Goal: Check status

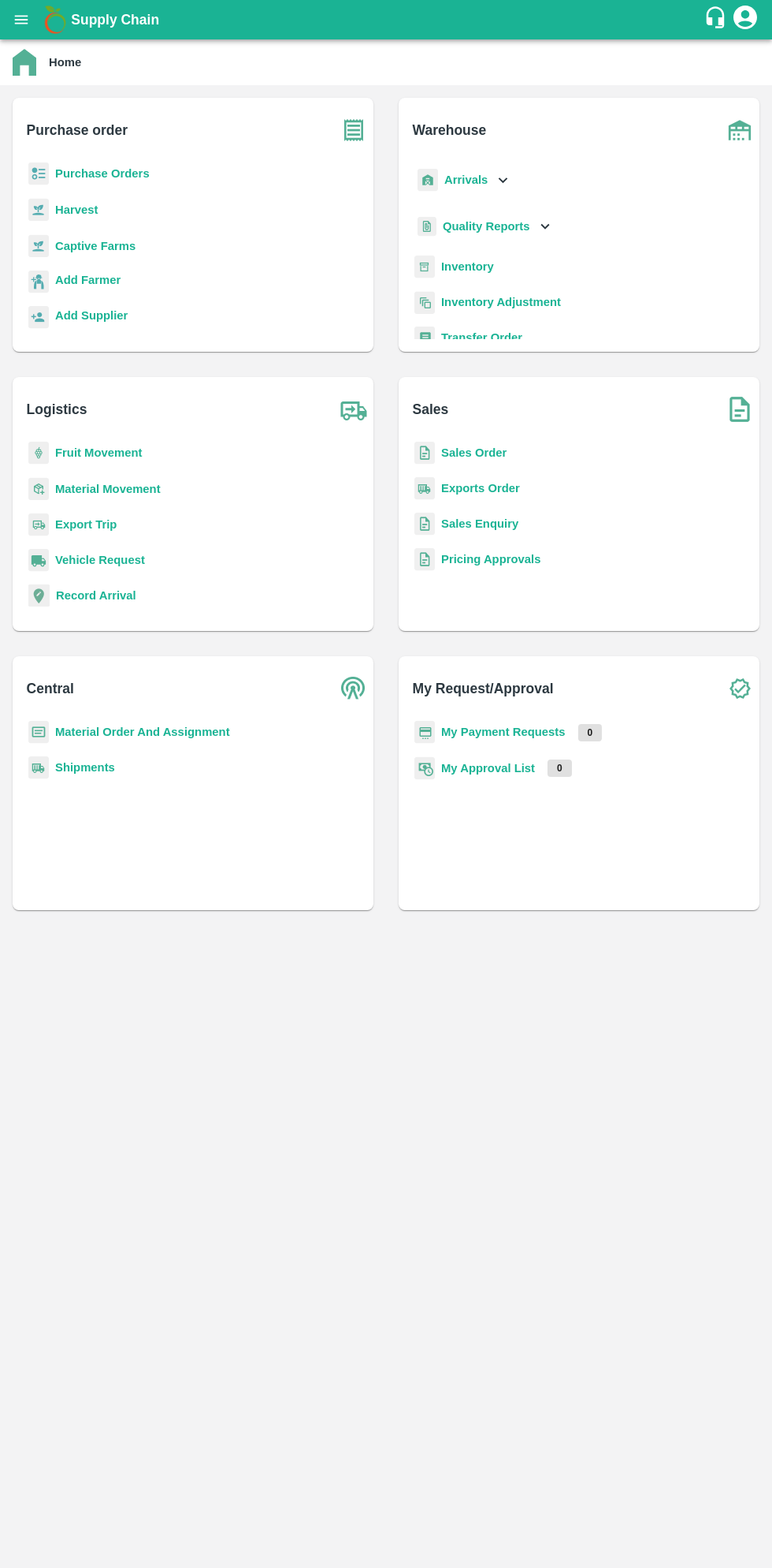
click at [76, 23] on b "Supply Chain" at bounding box center [114, 20] width 88 height 15
click at [33, 27] on button "open drawer" at bounding box center [21, 20] width 36 height 36
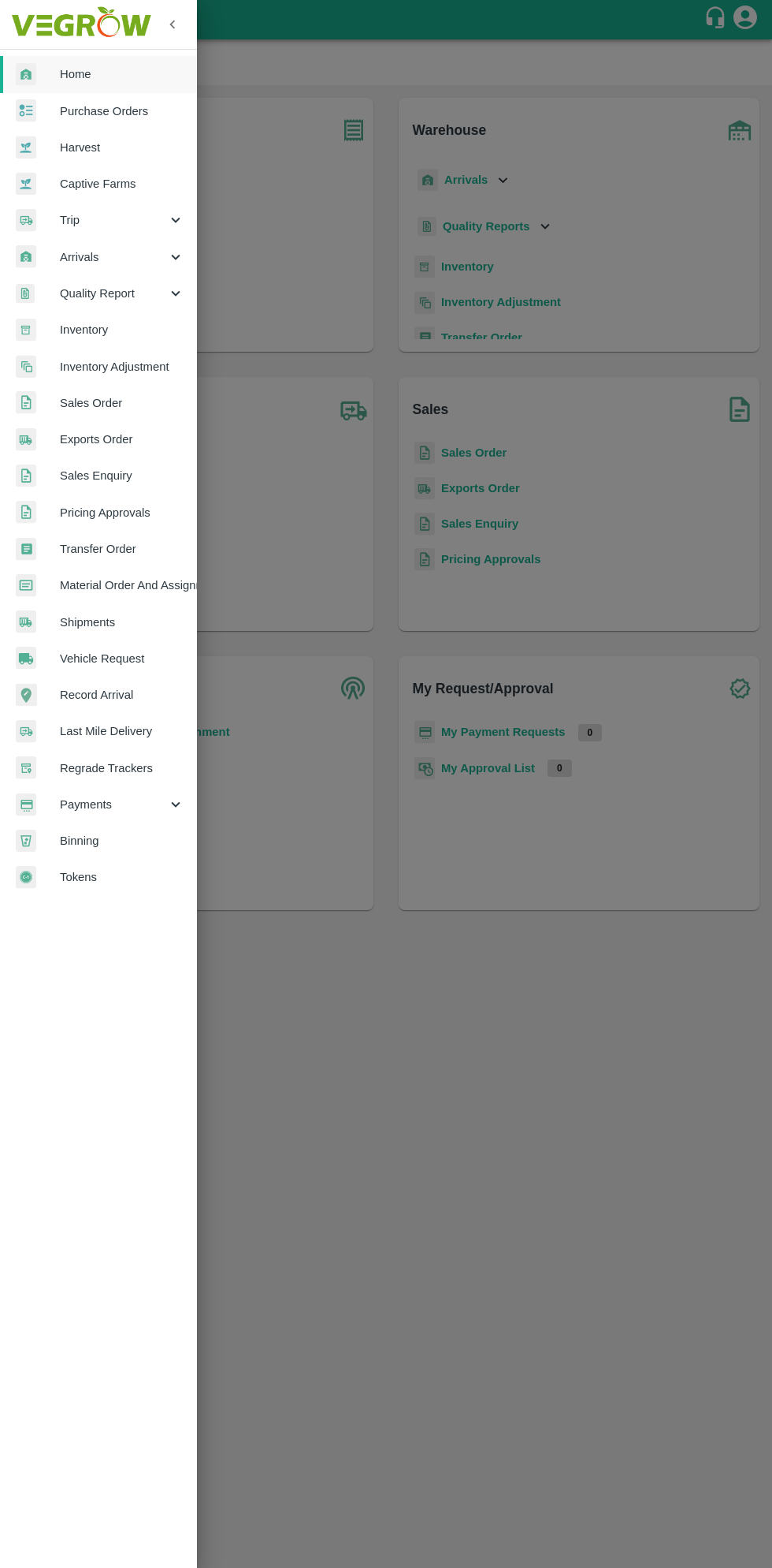
click at [149, 583] on span "Material Order And Assignment" at bounding box center [122, 585] width 125 height 17
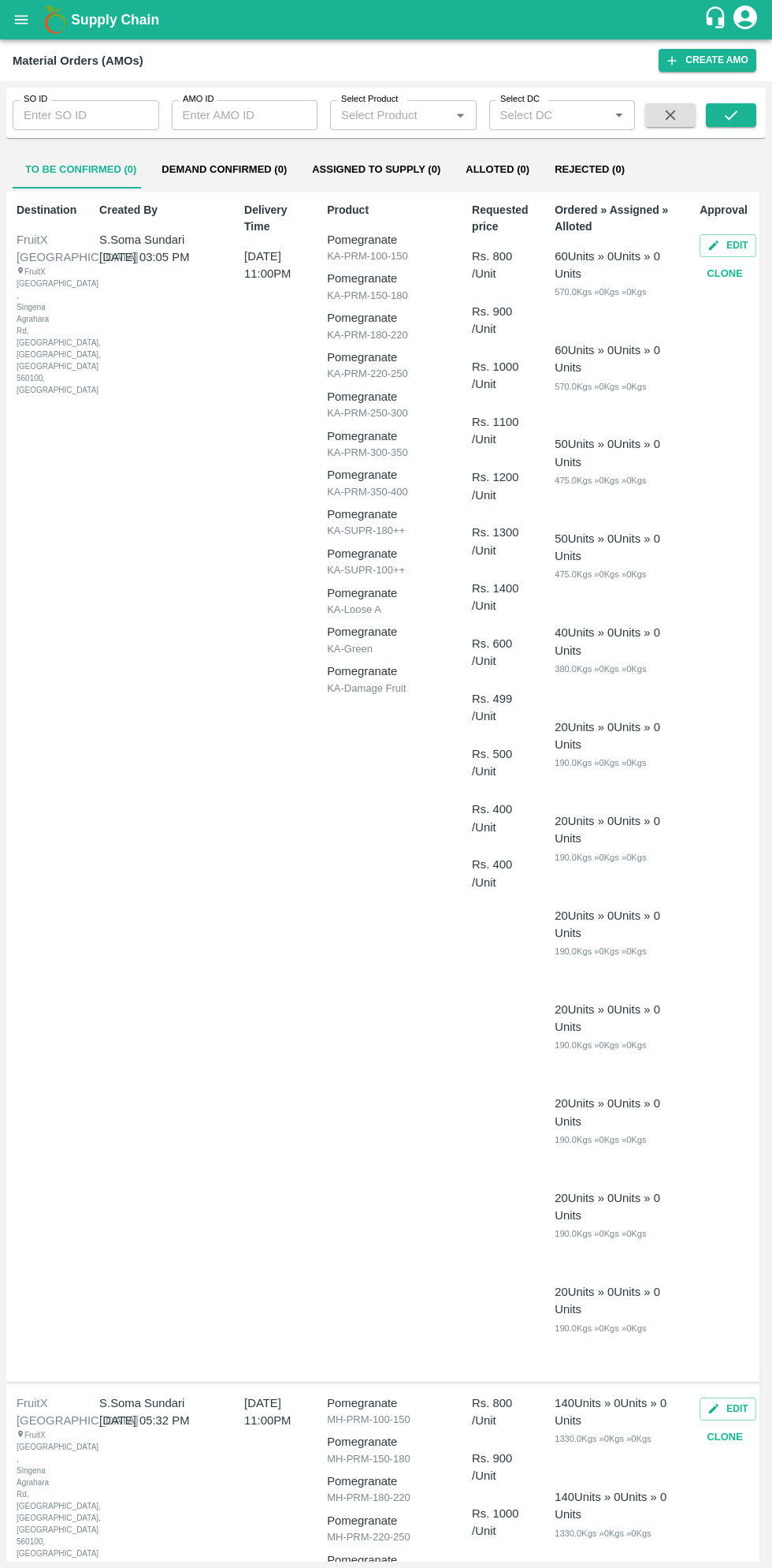
click at [114, 118] on input "SO ID" at bounding box center [86, 115] width 147 height 30
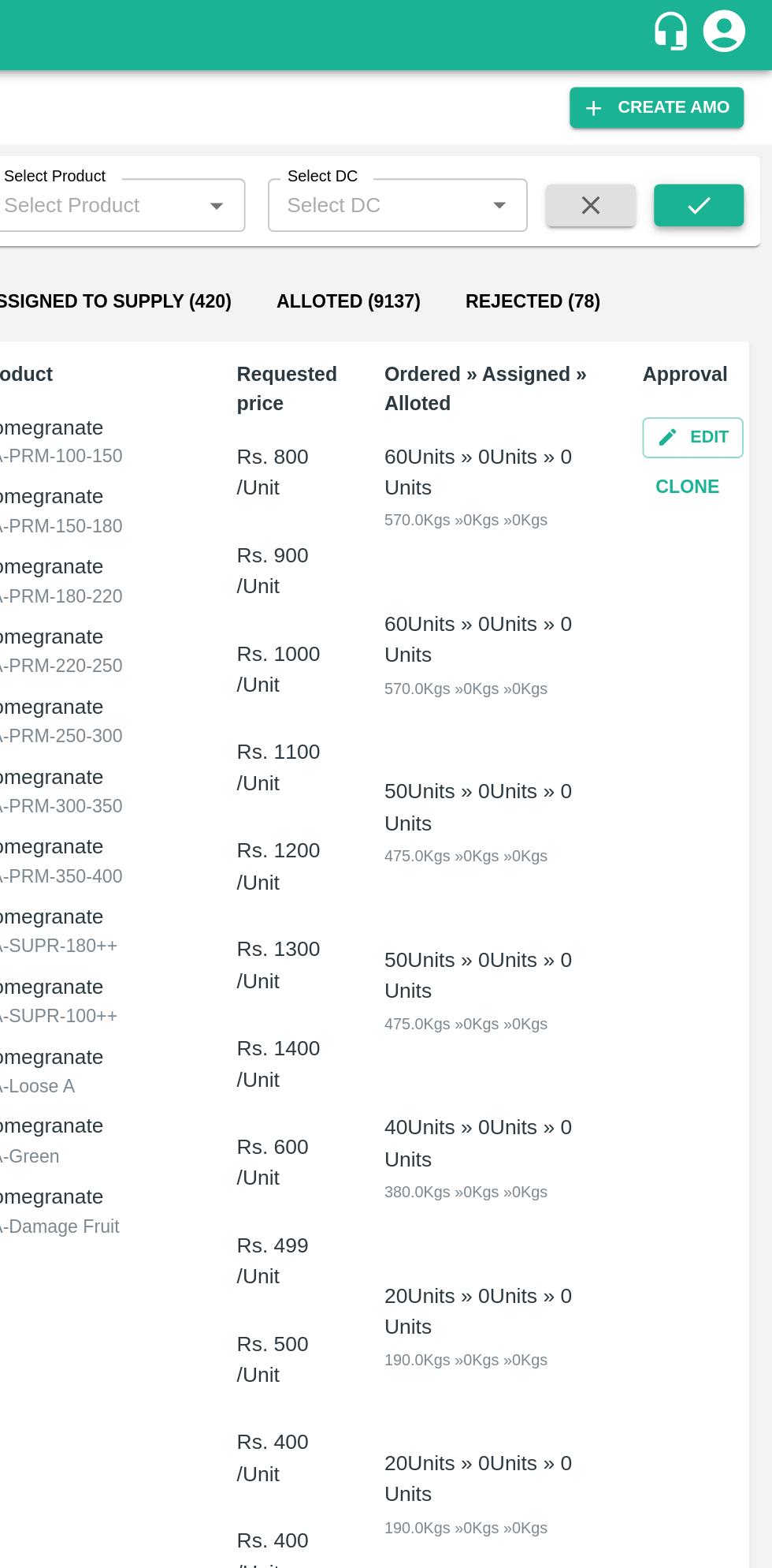
type input "603114"
click at [739, 117] on icon "submit" at bounding box center [731, 115] width 17 height 17
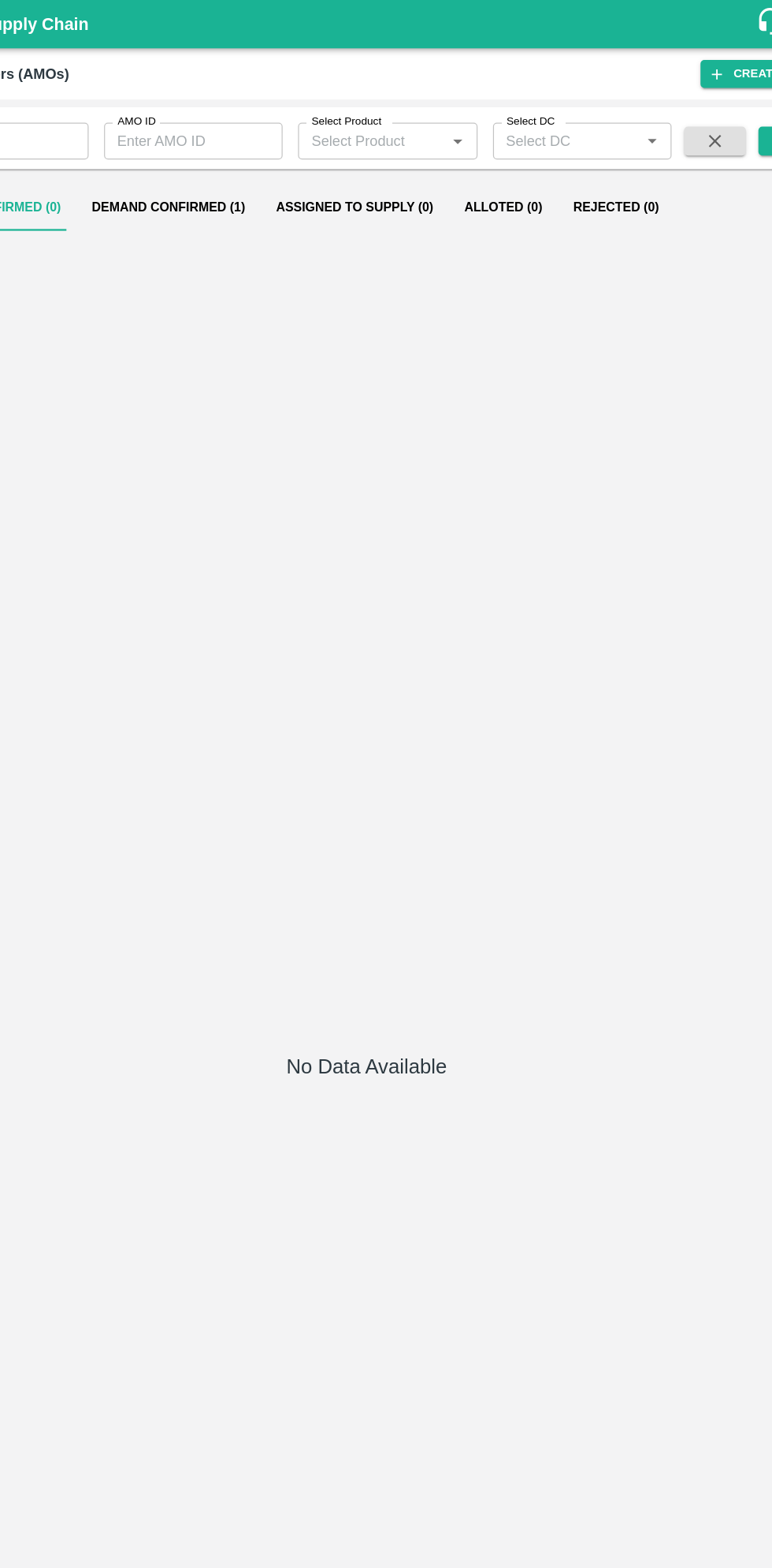
click at [233, 170] on button "Demand Confirmed (1)" at bounding box center [224, 169] width 150 height 38
